Goal: Contribute content: Add original content to the website for others to see

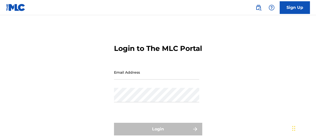
click at [142, 79] on input "Email Address" at bounding box center [156, 72] width 85 height 14
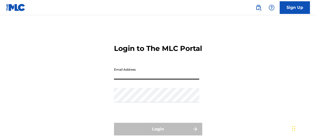
click at [138, 79] on input "Email Address" at bounding box center [156, 72] width 85 height 14
type input "[EMAIL_ADDRESS][DOMAIN_NAME]"
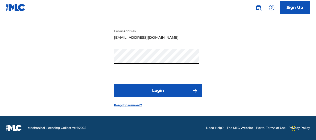
scroll to position [45, 0]
click at [160, 94] on button "Login" at bounding box center [158, 90] width 88 height 13
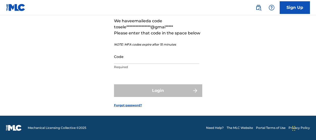
scroll to position [52, 0]
click at [129, 61] on input "Code" at bounding box center [156, 56] width 85 height 14
click at [141, 63] on input "Code" at bounding box center [156, 56] width 85 height 14
paste input "058023"
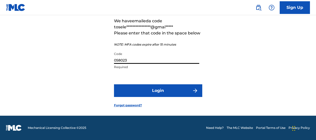
type input "058023"
click at [146, 93] on button "Login" at bounding box center [158, 90] width 88 height 13
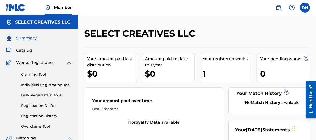
click at [26, 51] on span "Catalog" at bounding box center [24, 50] width 16 height 6
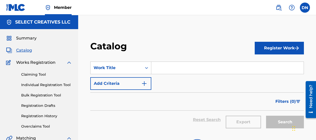
scroll to position [1, 0]
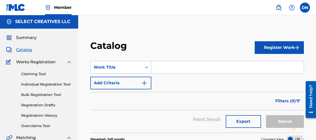
click at [279, 49] on button "Register Work" at bounding box center [279, 47] width 49 height 13
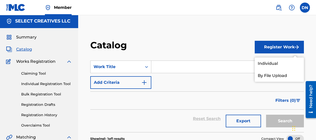
scroll to position [2, 0]
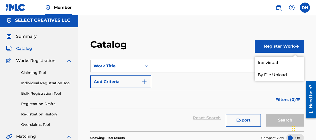
click at [271, 61] on link "Individual" at bounding box center [279, 63] width 49 height 12
click at [271, 45] on button "Register Work" at bounding box center [279, 46] width 49 height 13
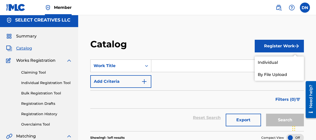
click at [272, 76] on link "By File Upload" at bounding box center [279, 74] width 49 height 12
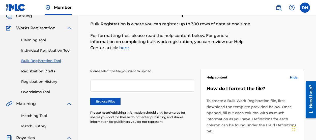
scroll to position [35, 0]
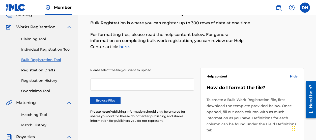
click at [110, 100] on label "Browse Files" at bounding box center [105, 100] width 30 height 8
click at [0, 0] on input "Browse Files" at bounding box center [0, 0] width 0 height 0
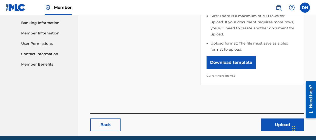
scroll to position [236, 0]
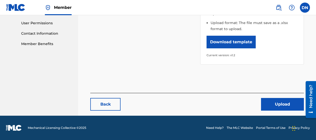
click at [273, 101] on button "Upload" at bounding box center [282, 104] width 43 height 13
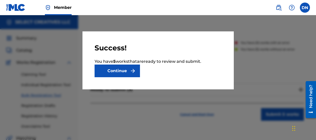
click at [134, 72] on img "submit" at bounding box center [133, 71] width 6 height 6
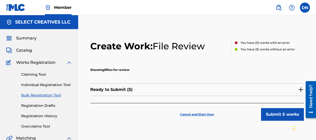
click at [116, 91] on p "Ready to Submit ( 5 )" at bounding box center [111, 89] width 42 height 6
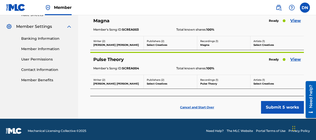
scroll to position [203, 0]
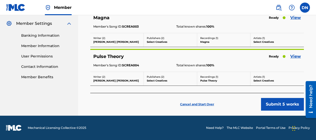
click at [275, 107] on button "Submit 5 works" at bounding box center [282, 104] width 43 height 13
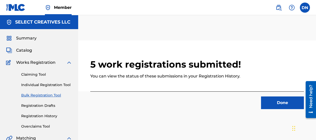
click at [270, 103] on button "Done" at bounding box center [282, 102] width 43 height 13
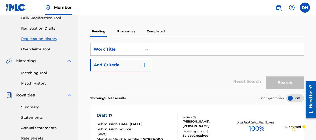
scroll to position [81, 0]
